Goal: Task Accomplishment & Management: Complete application form

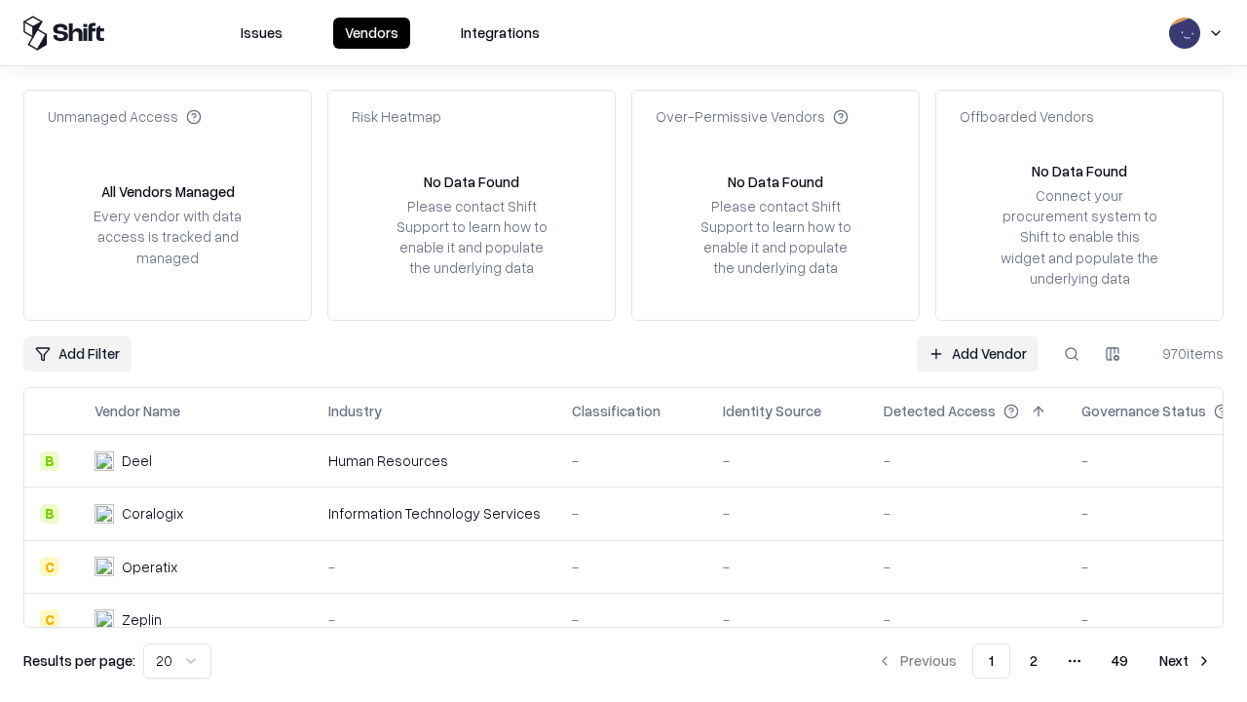
click at [977, 353] on link "Add Vendor" at bounding box center [978, 353] width 122 height 35
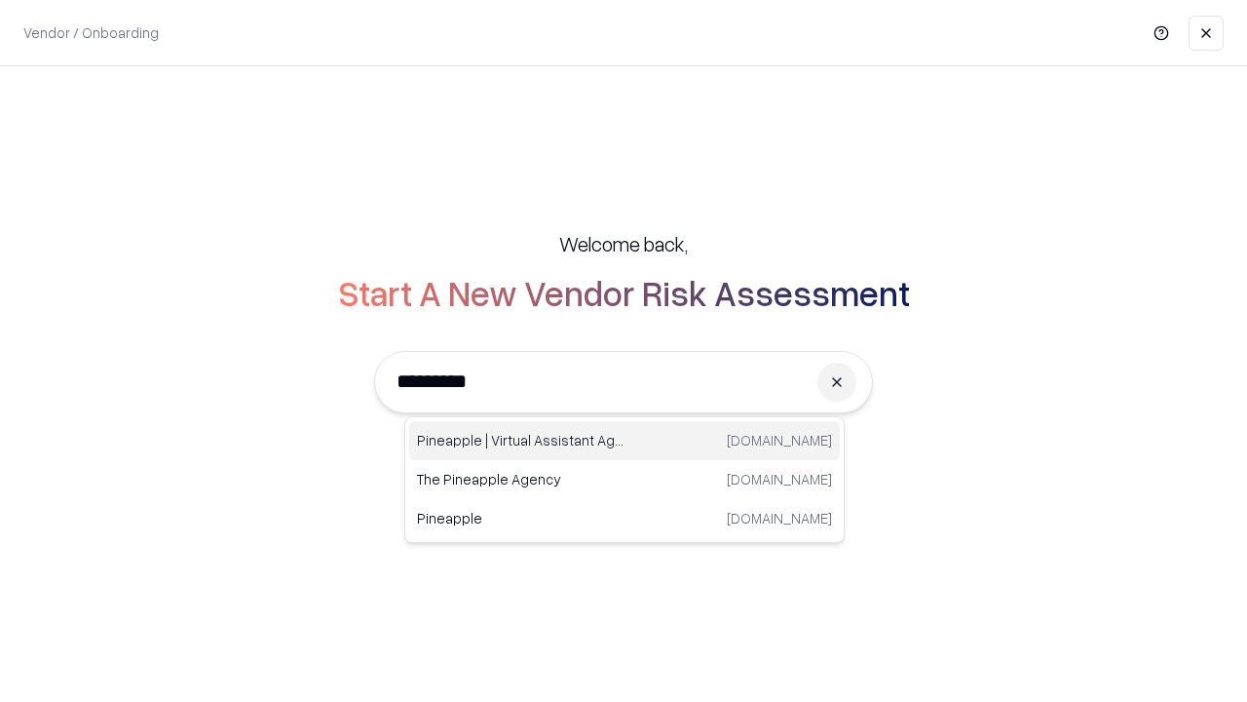
click at [625, 440] on div "Pineapple | Virtual Assistant Agency [DOMAIN_NAME]" at bounding box center [624, 440] width 431 height 39
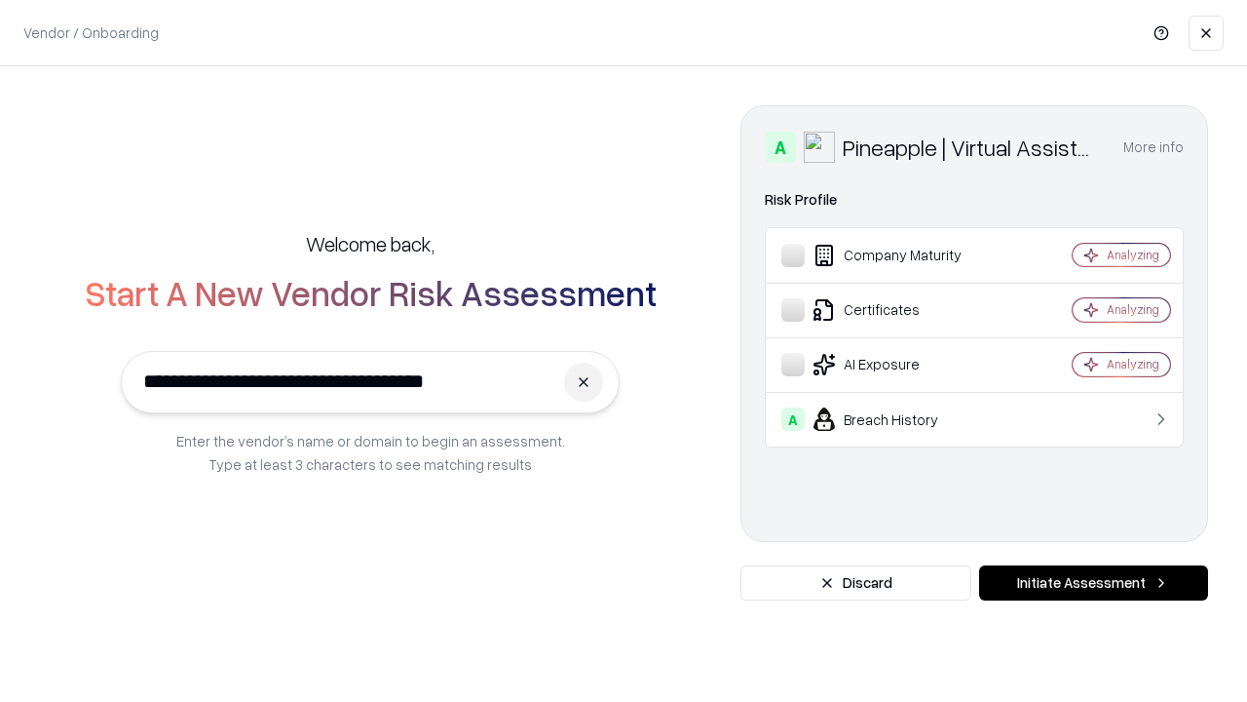
type input "**********"
click at [1093, 583] on button "Initiate Assessment" at bounding box center [1093, 582] width 229 height 35
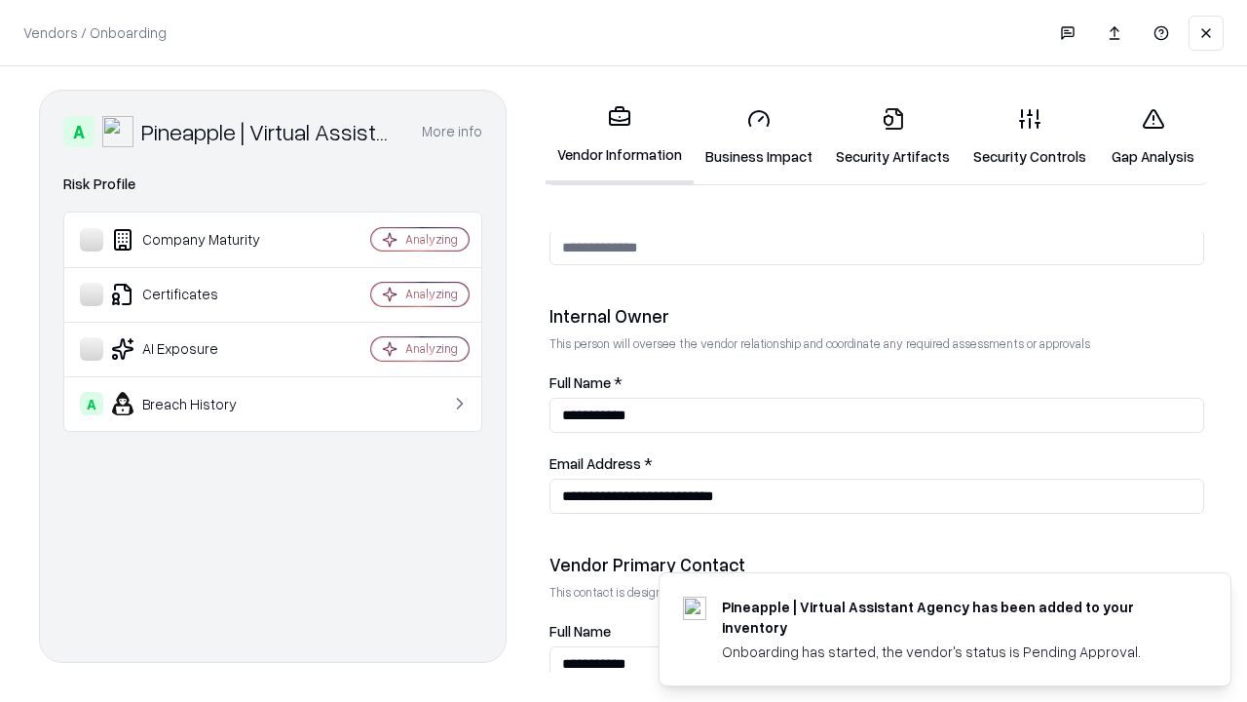
scroll to position [1009, 0]
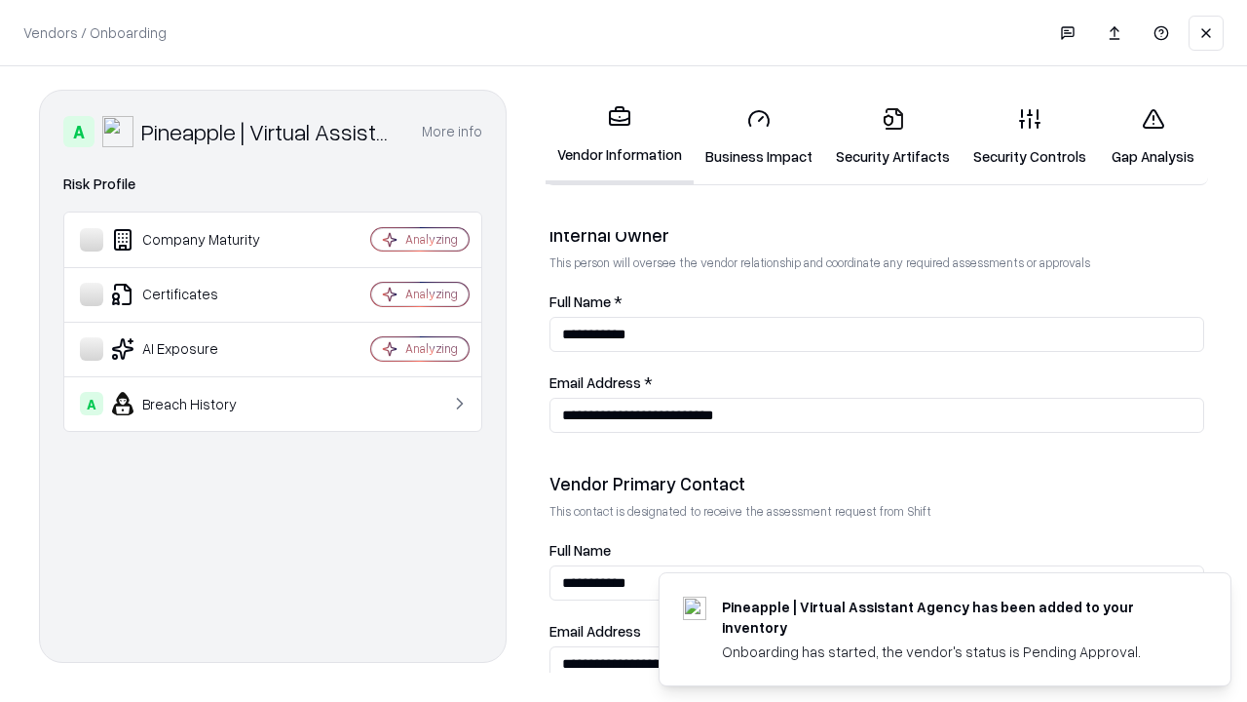
click at [759, 136] on link "Business Impact" at bounding box center [759, 137] width 131 height 91
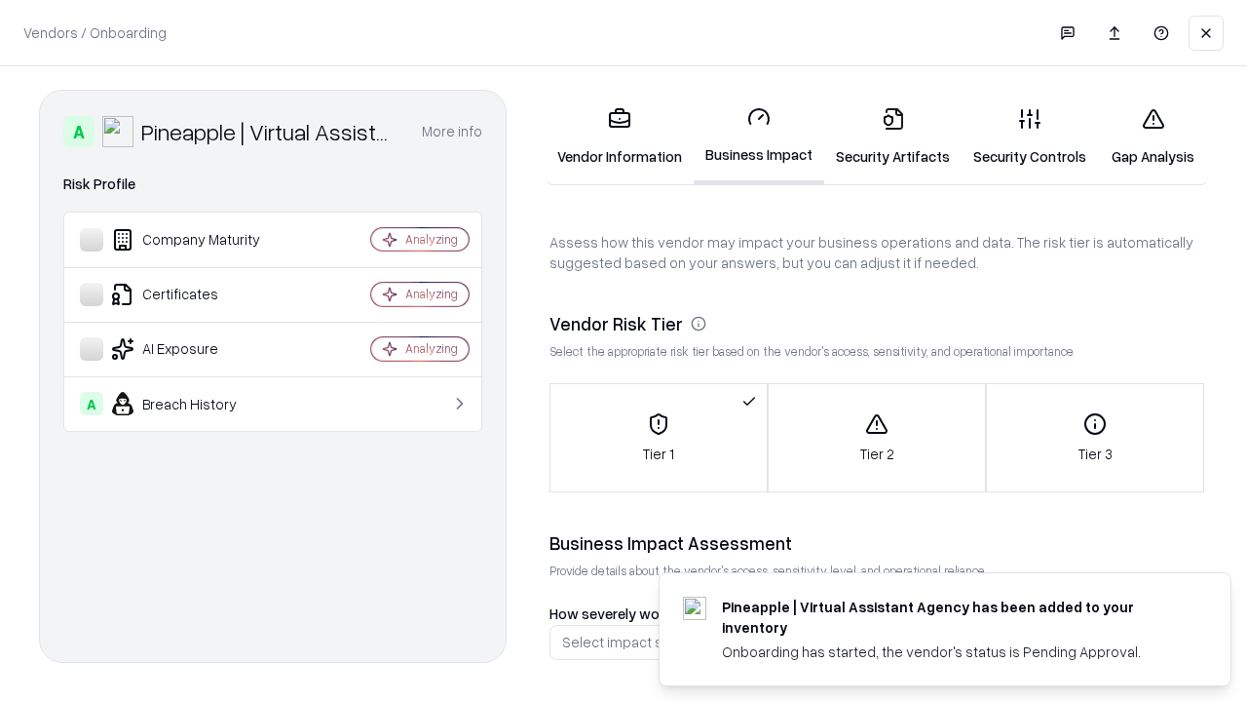
click at [1153, 136] on link "Gap Analysis" at bounding box center [1153, 137] width 110 height 91
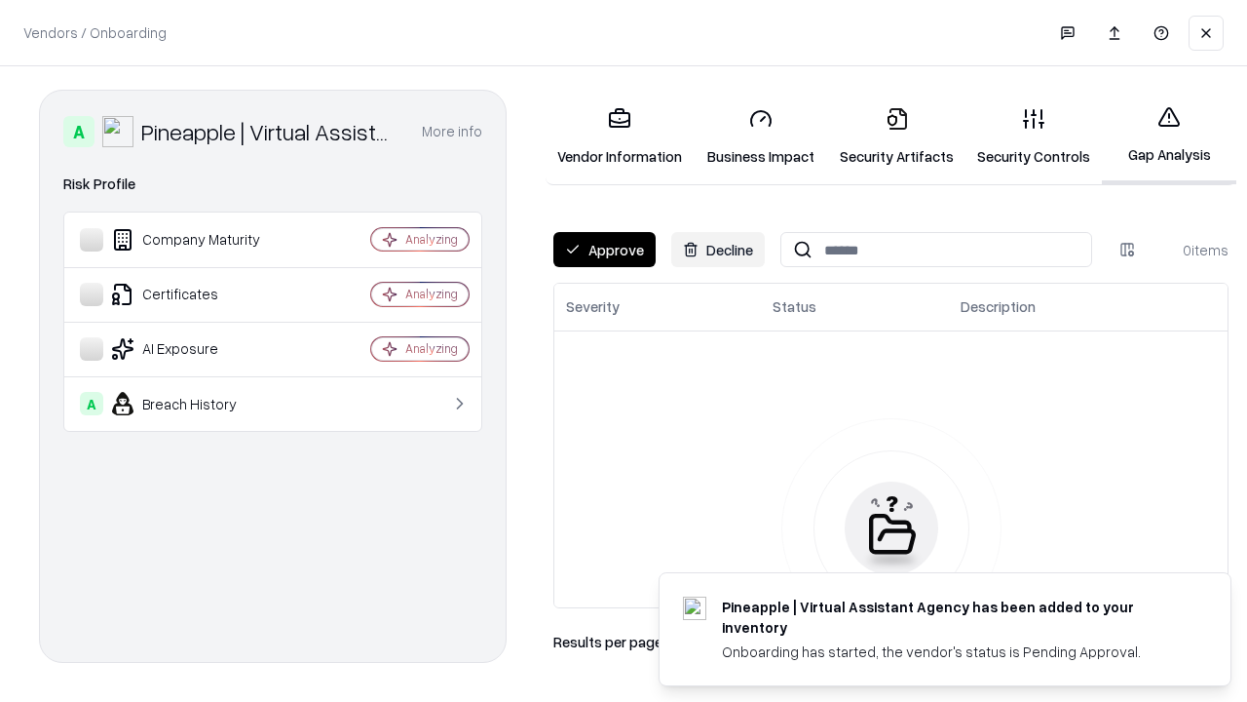
click at [604, 249] on button "Approve" at bounding box center [604, 249] width 102 height 35
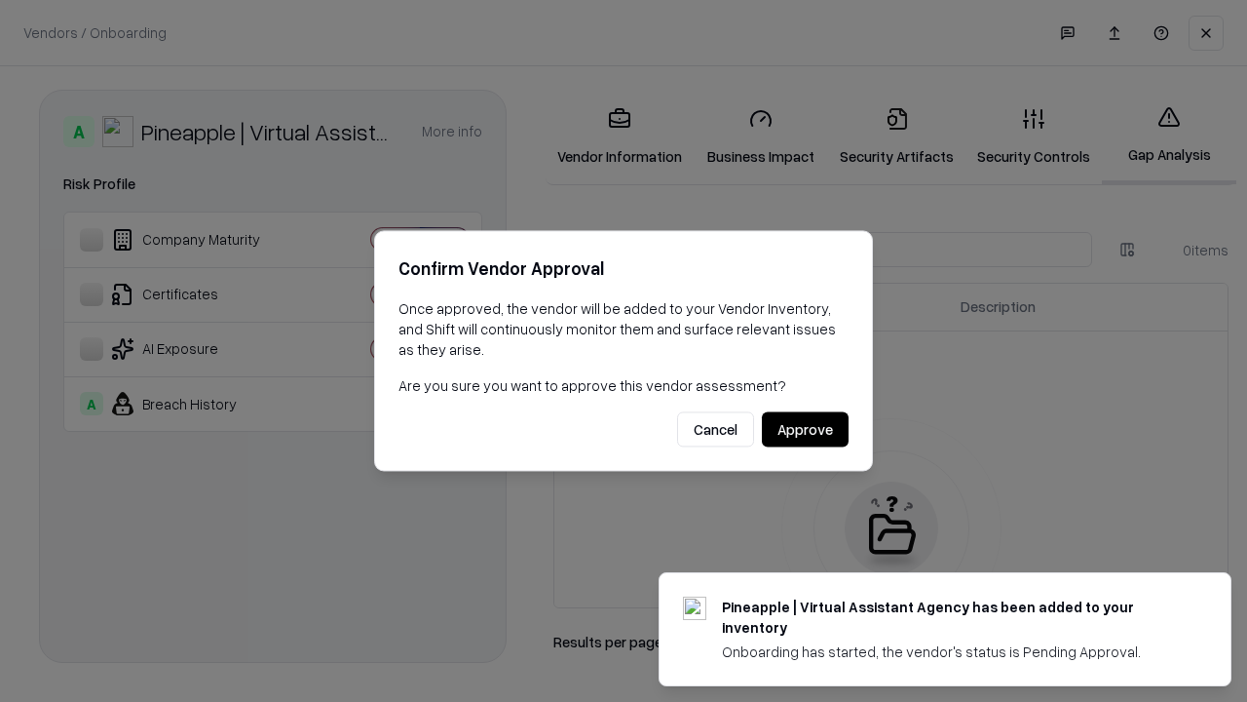
click at [805, 429] on button "Approve" at bounding box center [805, 429] width 87 height 35
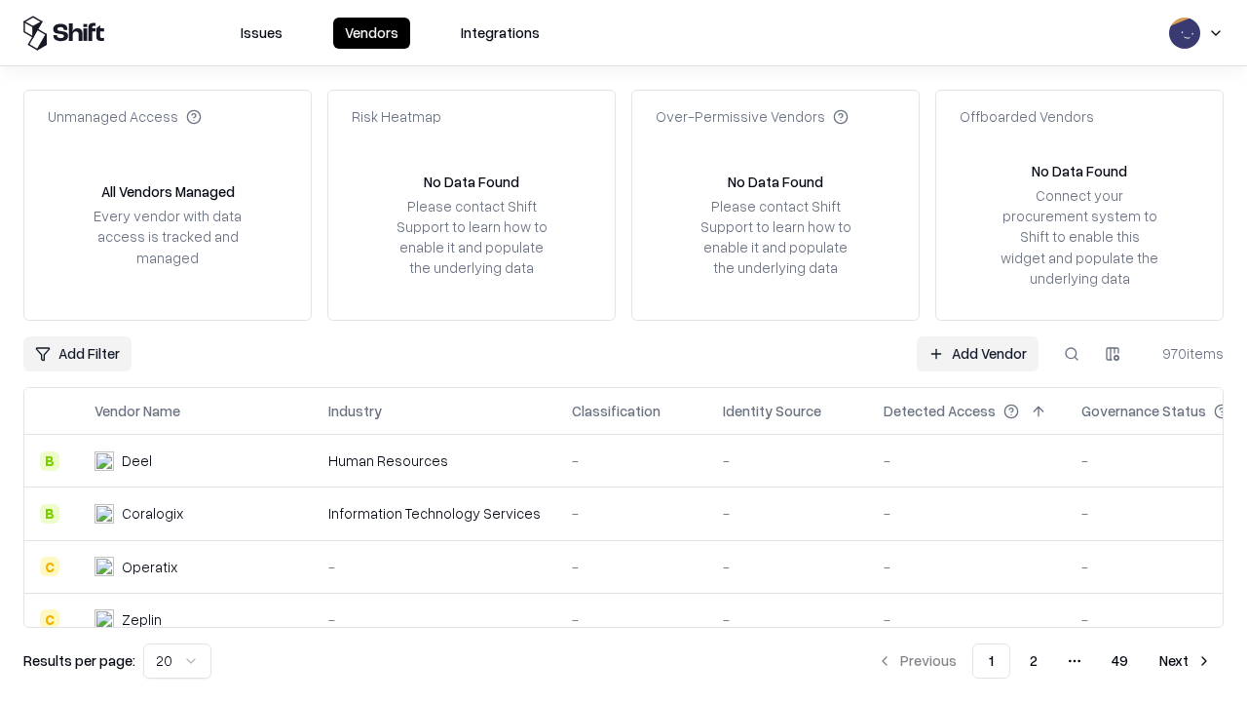
type input "**********"
click at [977, 353] on link "Add Vendor" at bounding box center [978, 353] width 122 height 35
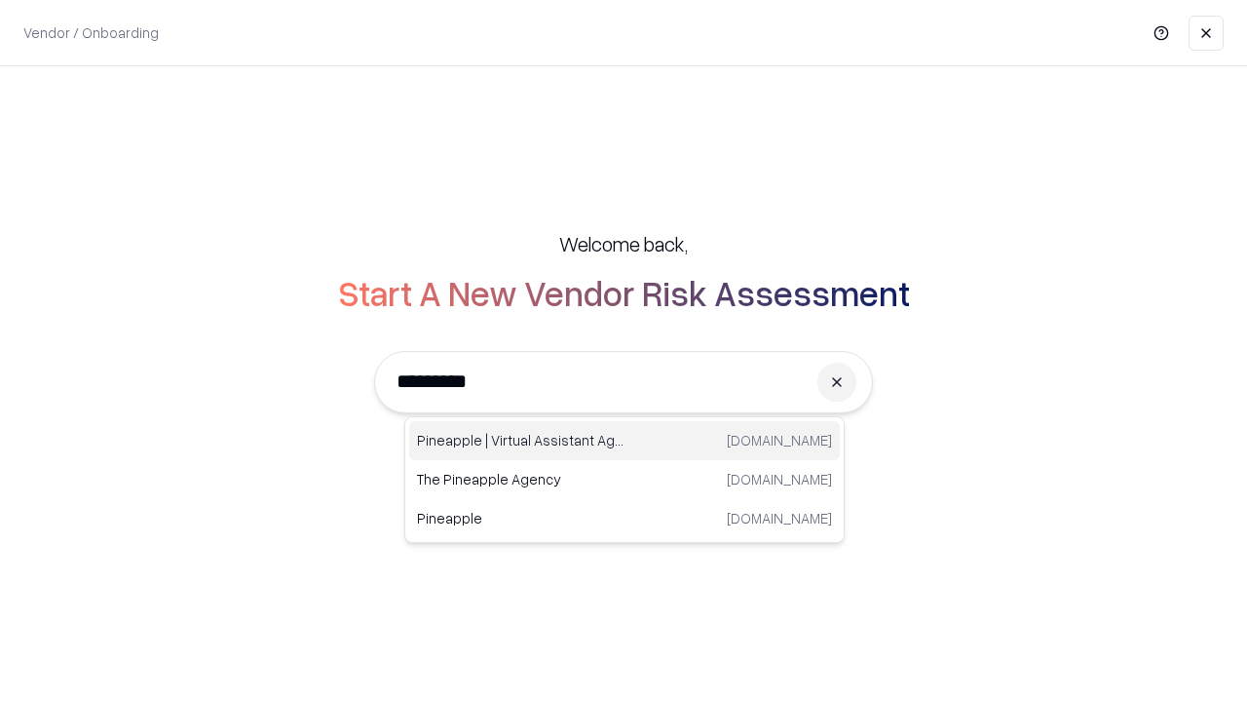
click at [625, 440] on div "Pineapple | Virtual Assistant Agency [DOMAIN_NAME]" at bounding box center [624, 440] width 431 height 39
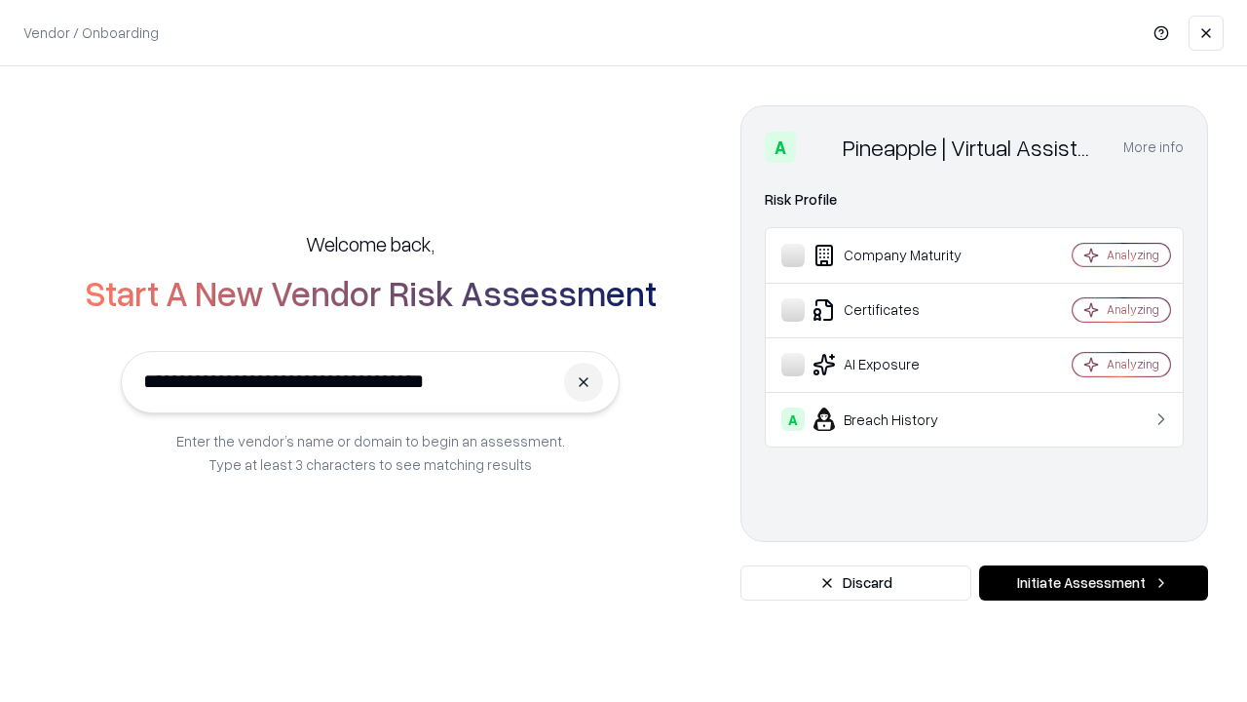
type input "**********"
click at [1093, 583] on button "Initiate Assessment" at bounding box center [1093, 582] width 229 height 35
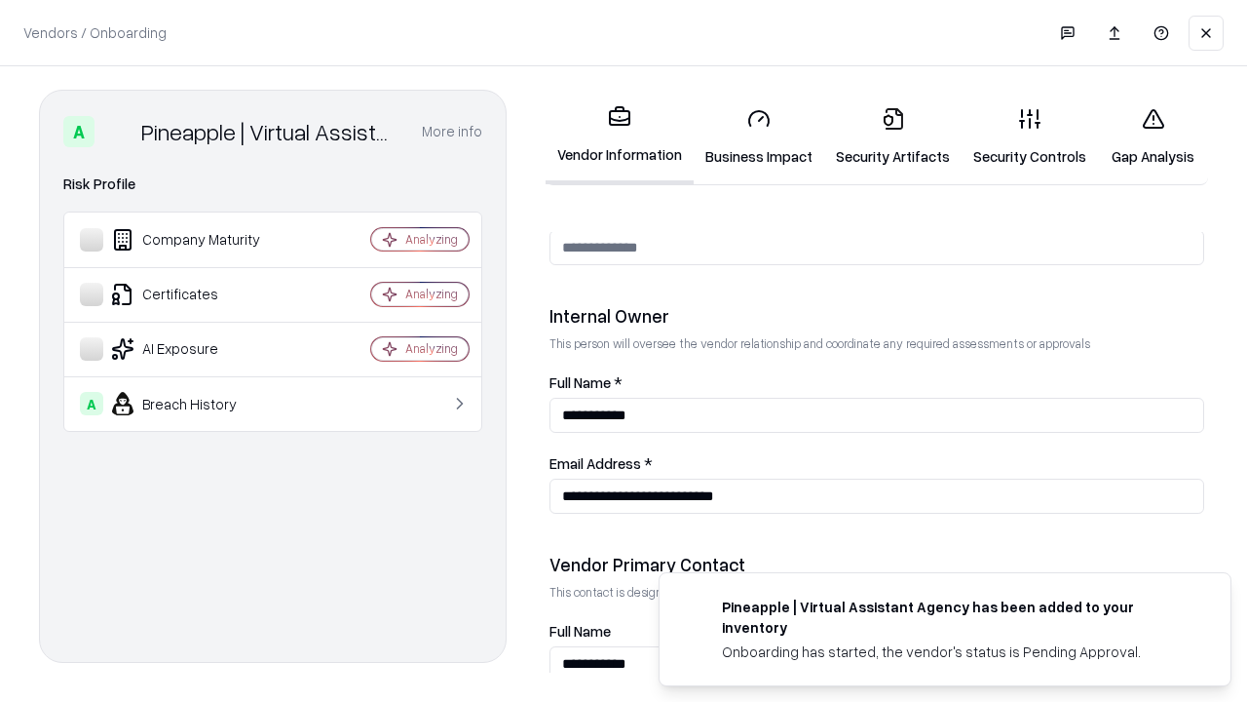
scroll to position [1009, 0]
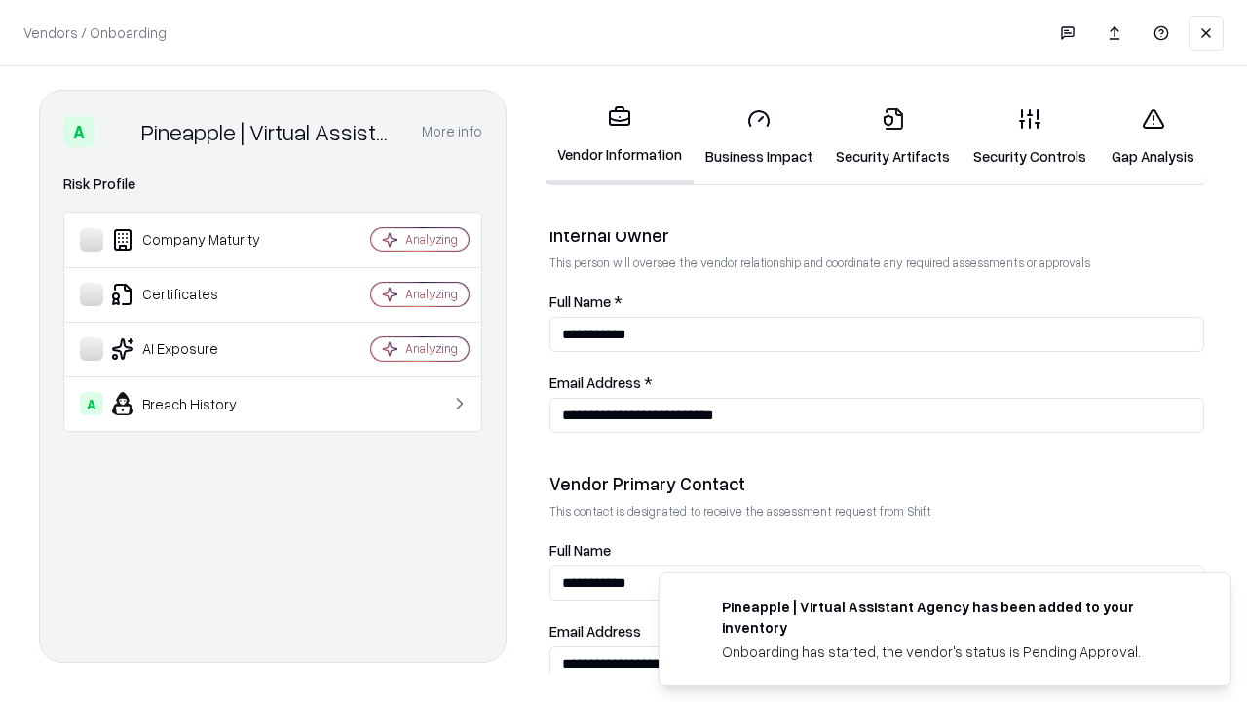
click at [1153, 136] on link "Gap Analysis" at bounding box center [1153, 137] width 110 height 91
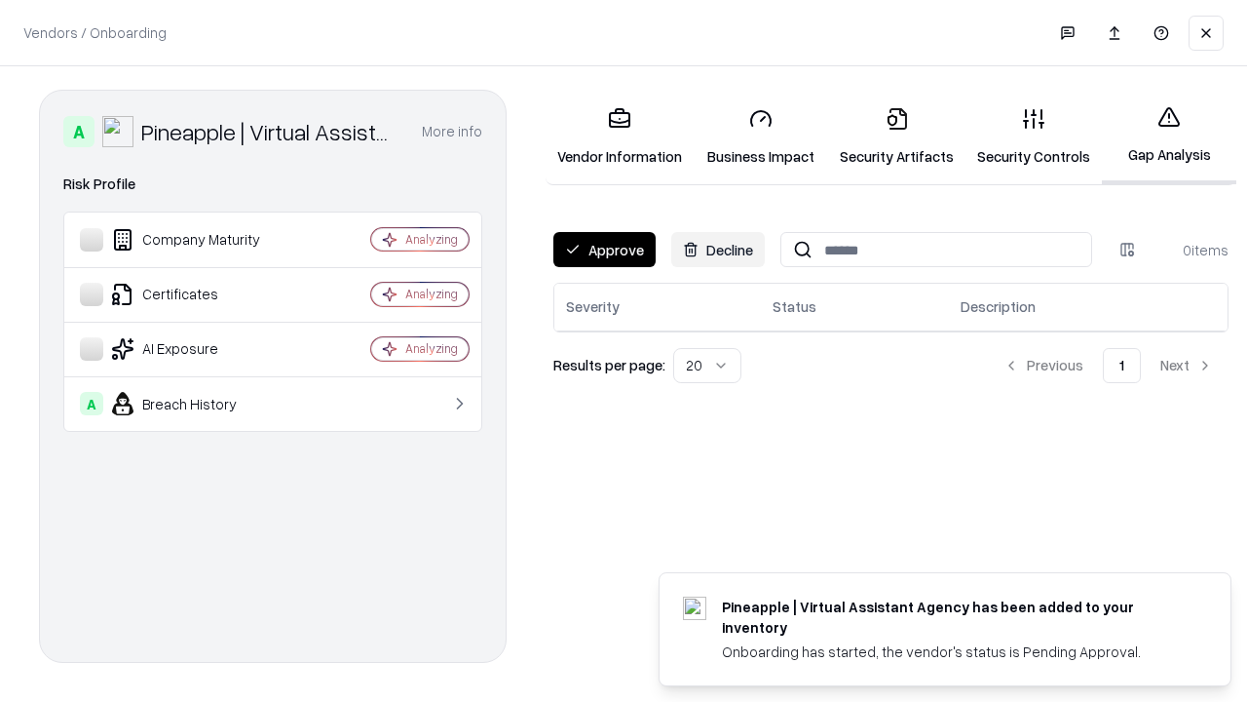
click at [604, 249] on button "Approve" at bounding box center [604, 249] width 102 height 35
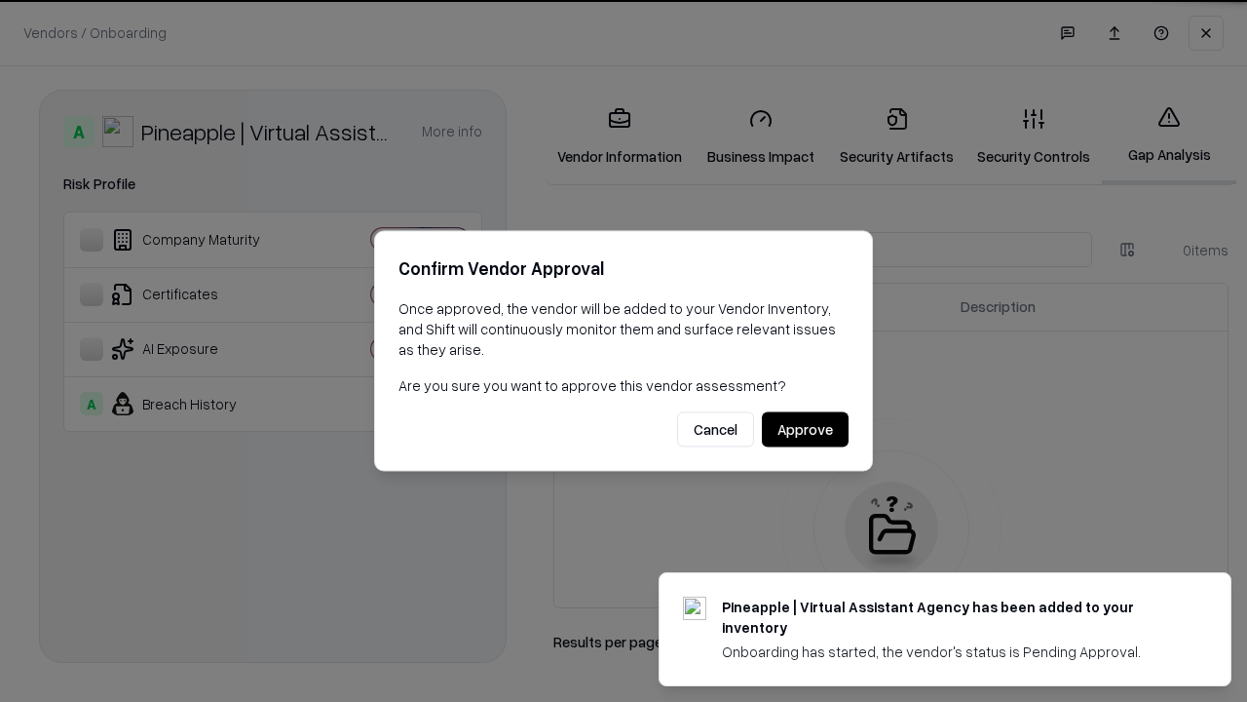
click at [805, 429] on button "Approve" at bounding box center [805, 429] width 87 height 35
